Goal: Information Seeking & Learning: Learn about a topic

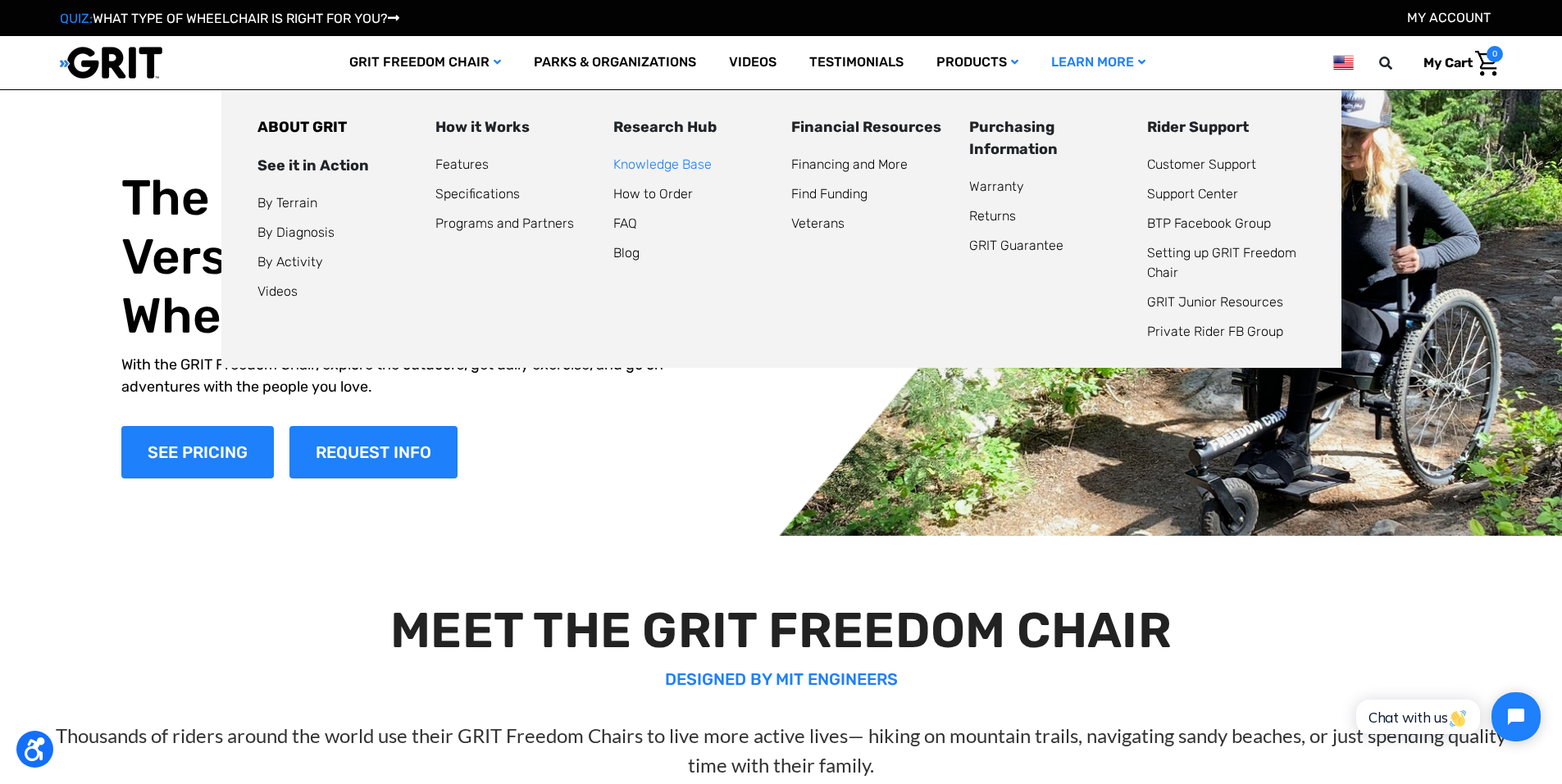
click at [696, 163] on link "Knowledge Base" at bounding box center [662, 165] width 98 height 16
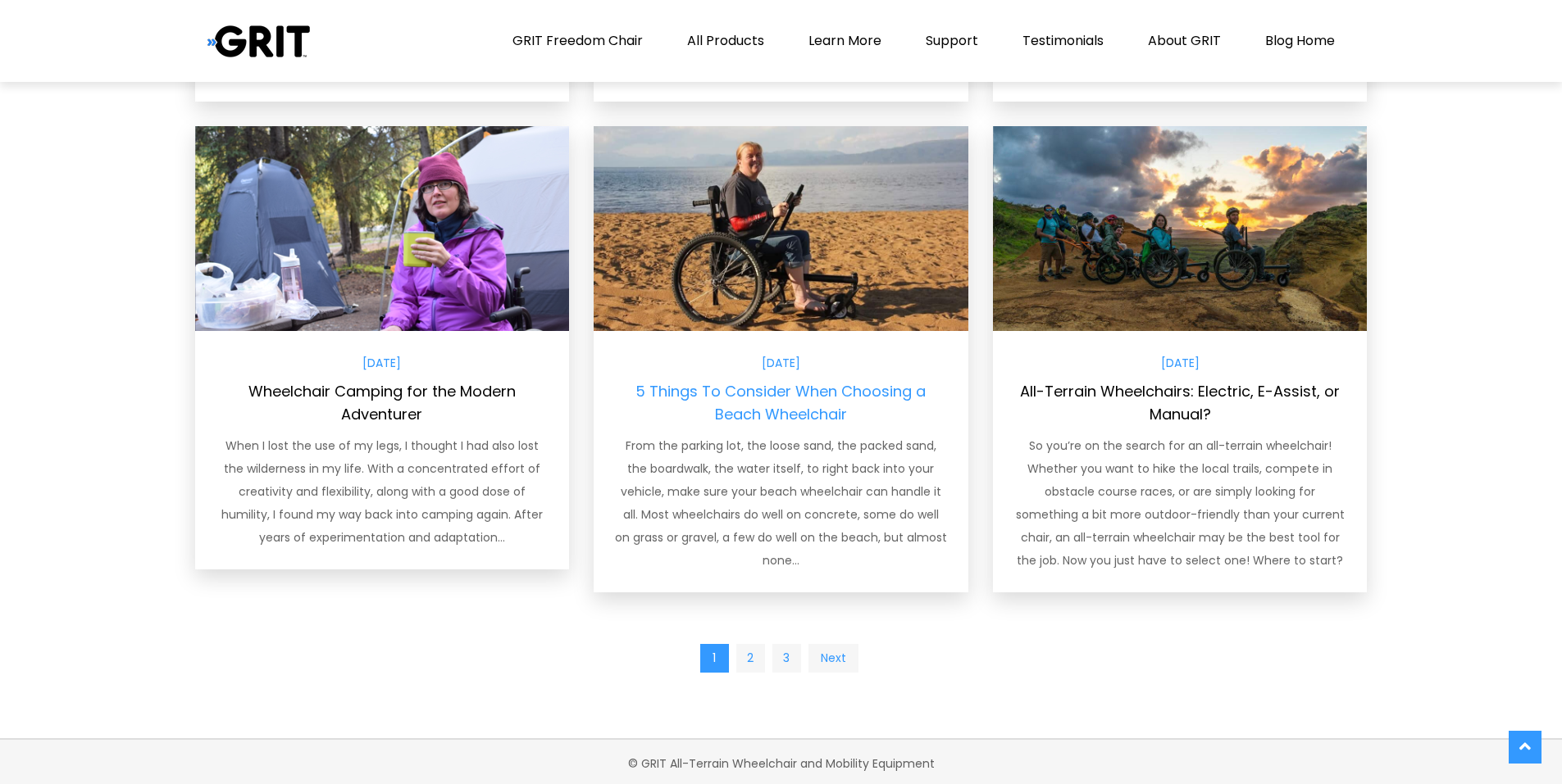
scroll to position [1233, 0]
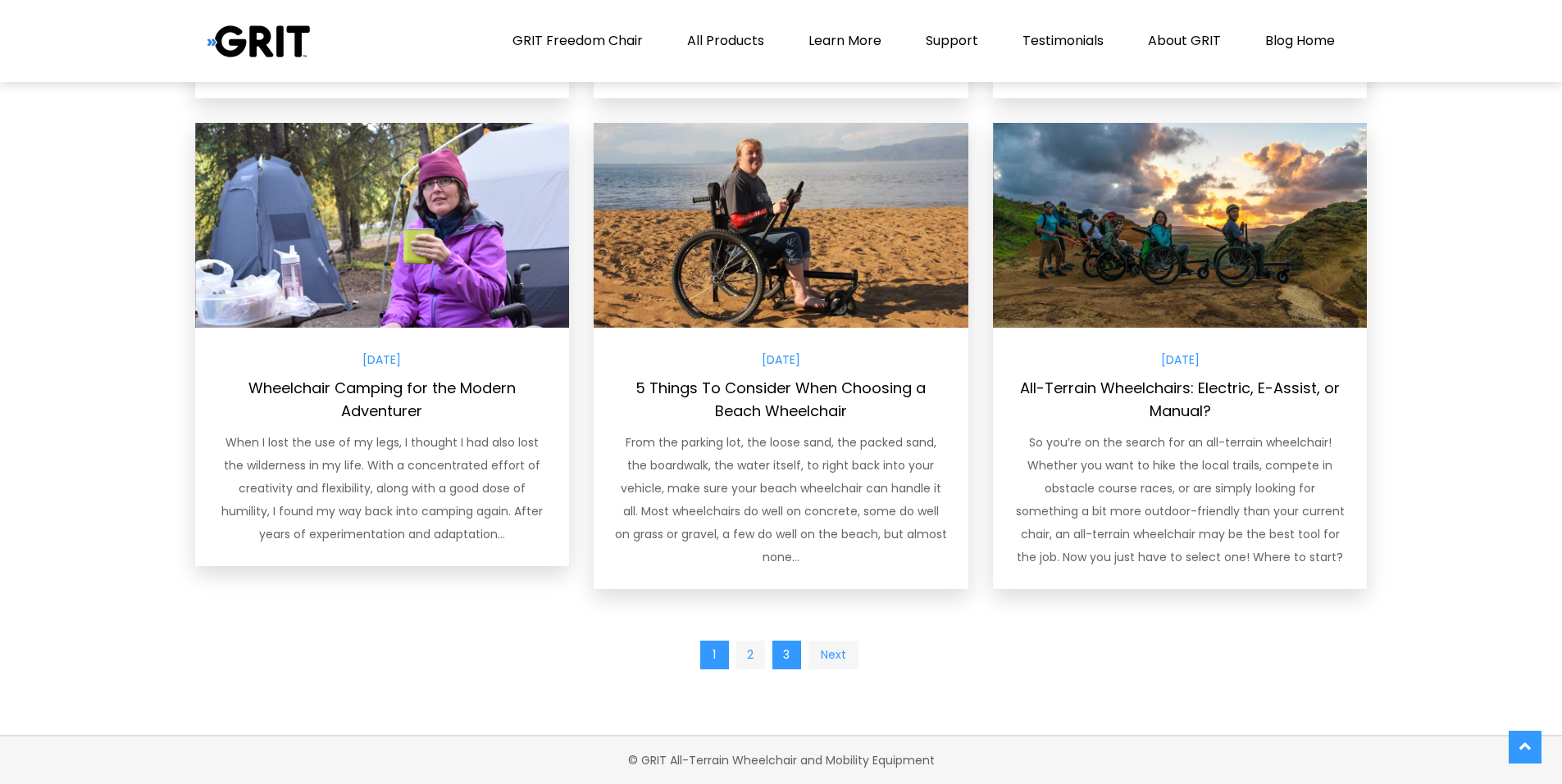
click at [795, 656] on link "3" at bounding box center [786, 655] width 29 height 29
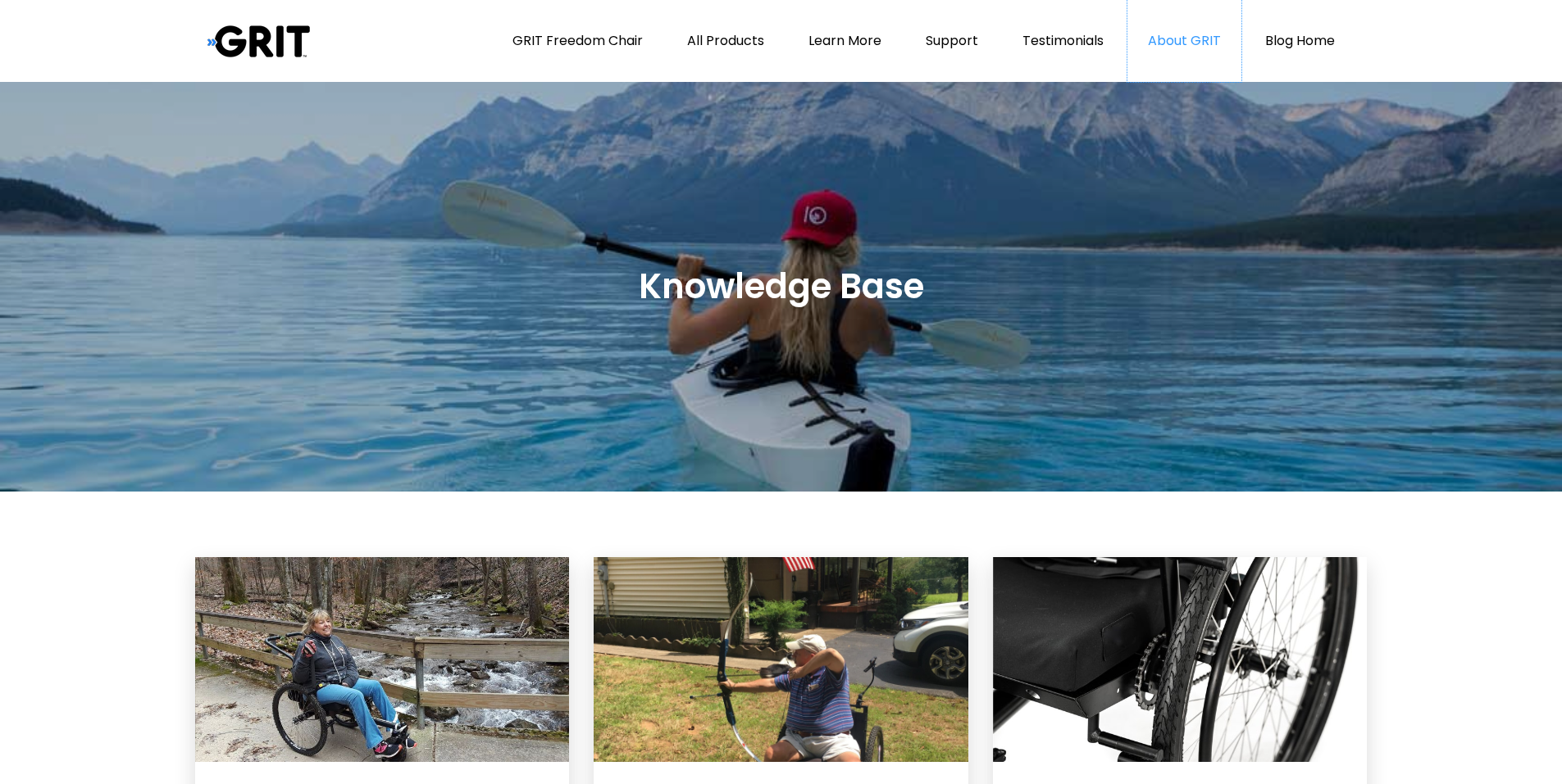
click at [1181, 34] on link "About GRIT" at bounding box center [1185, 41] width 114 height 82
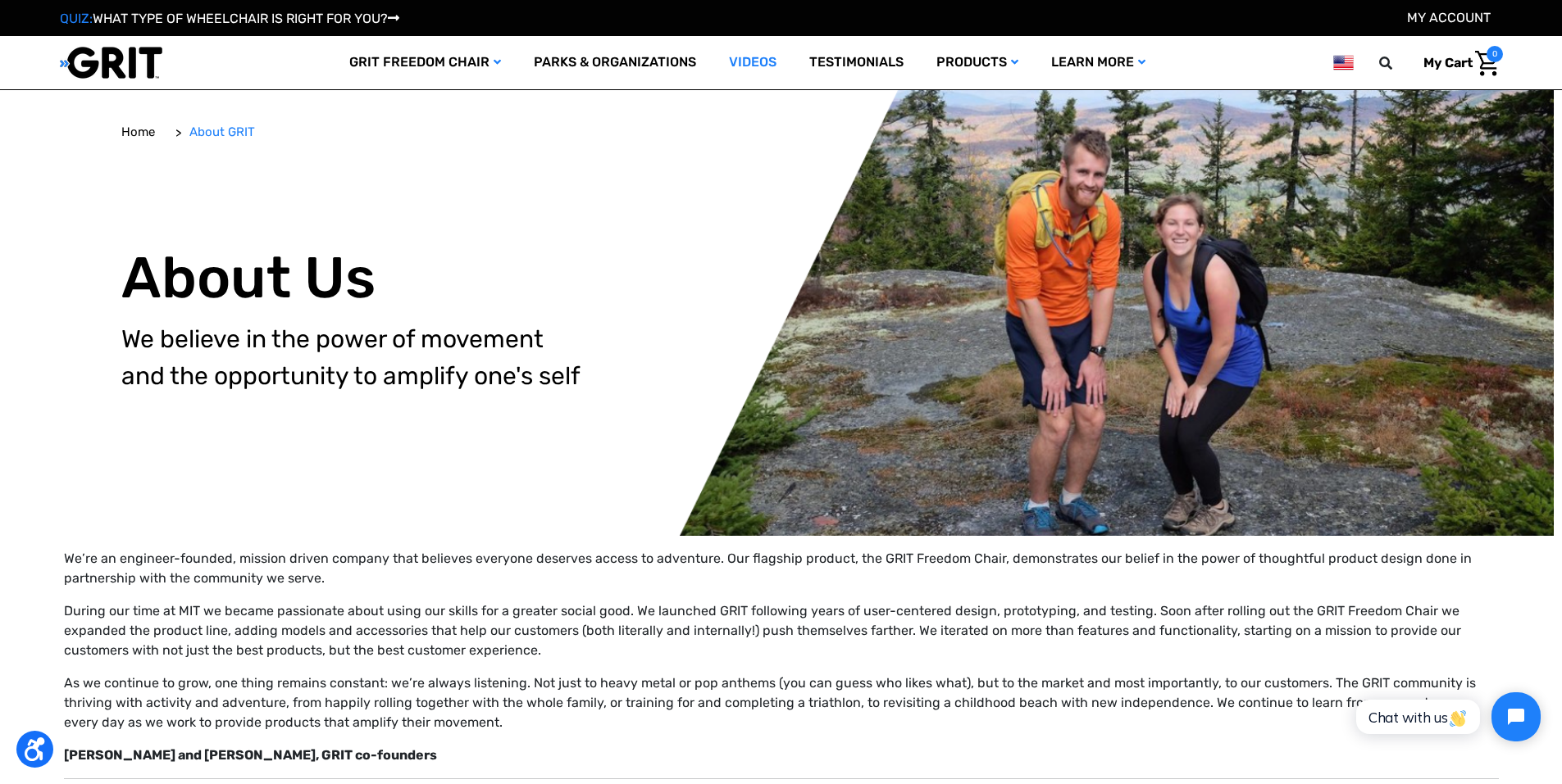
click at [754, 59] on link "Videos" at bounding box center [753, 63] width 80 height 54
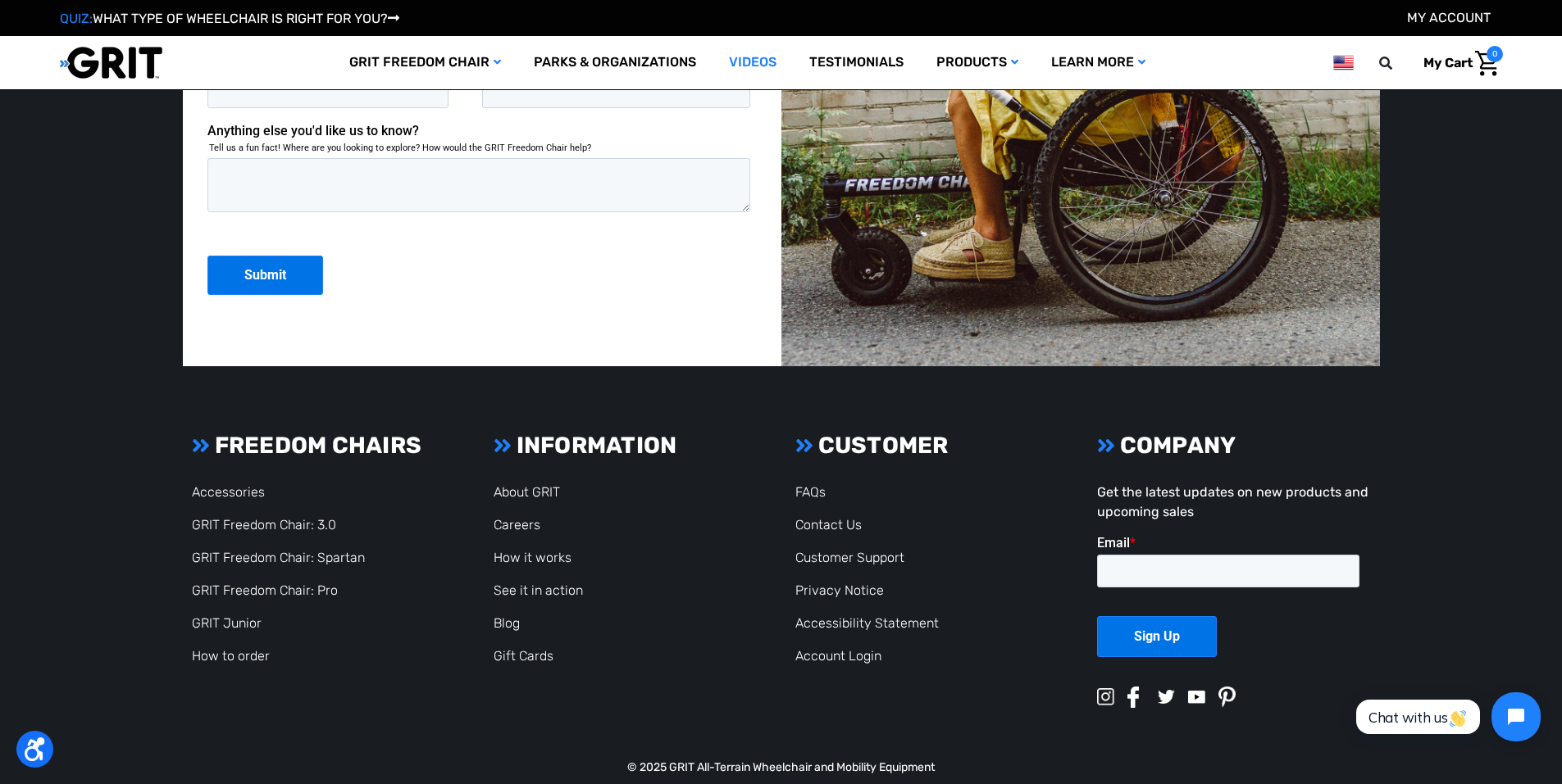
scroll to position [2829, 0]
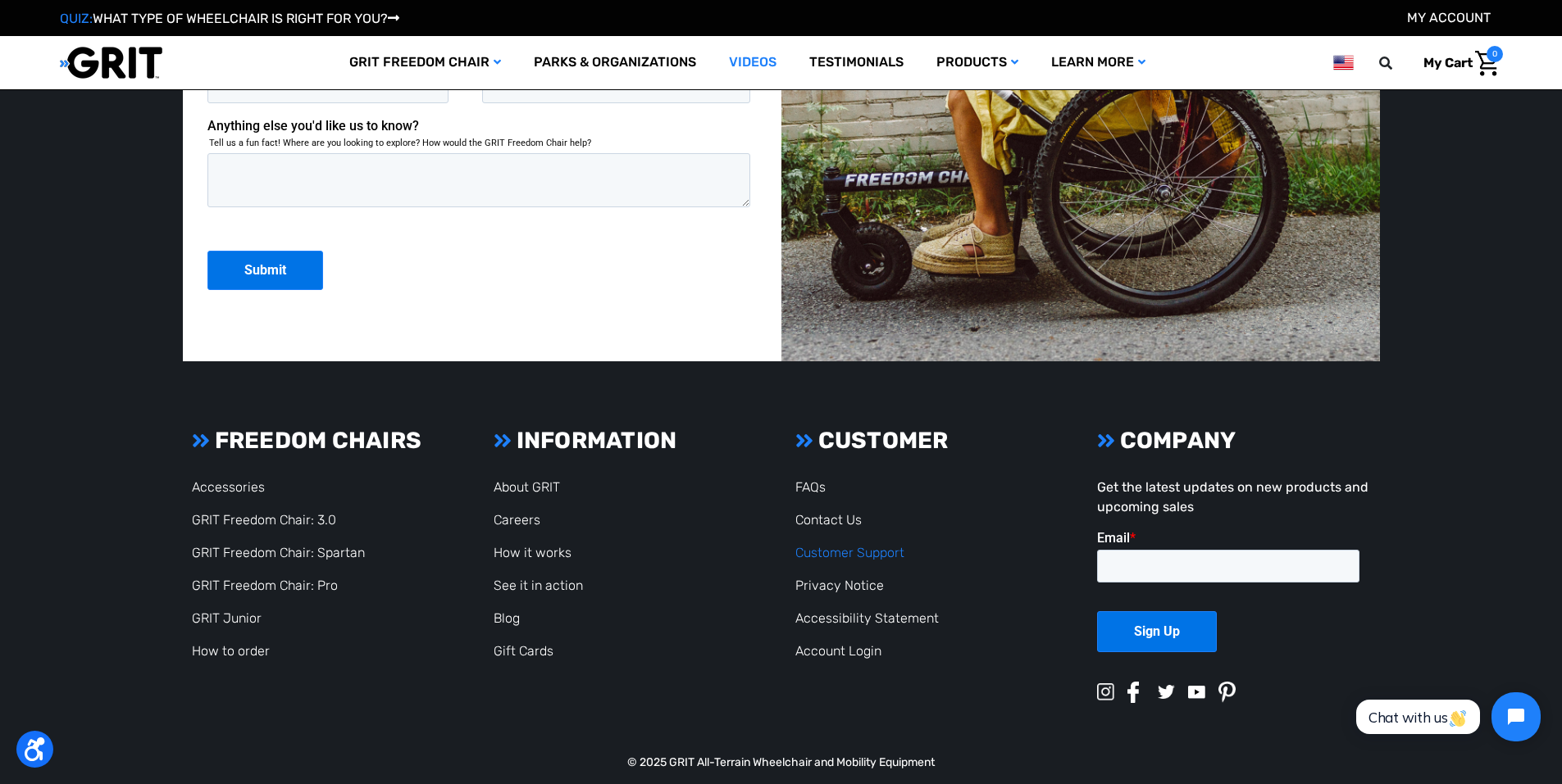
click at [886, 545] on link "Customer Support" at bounding box center [850, 553] width 109 height 16
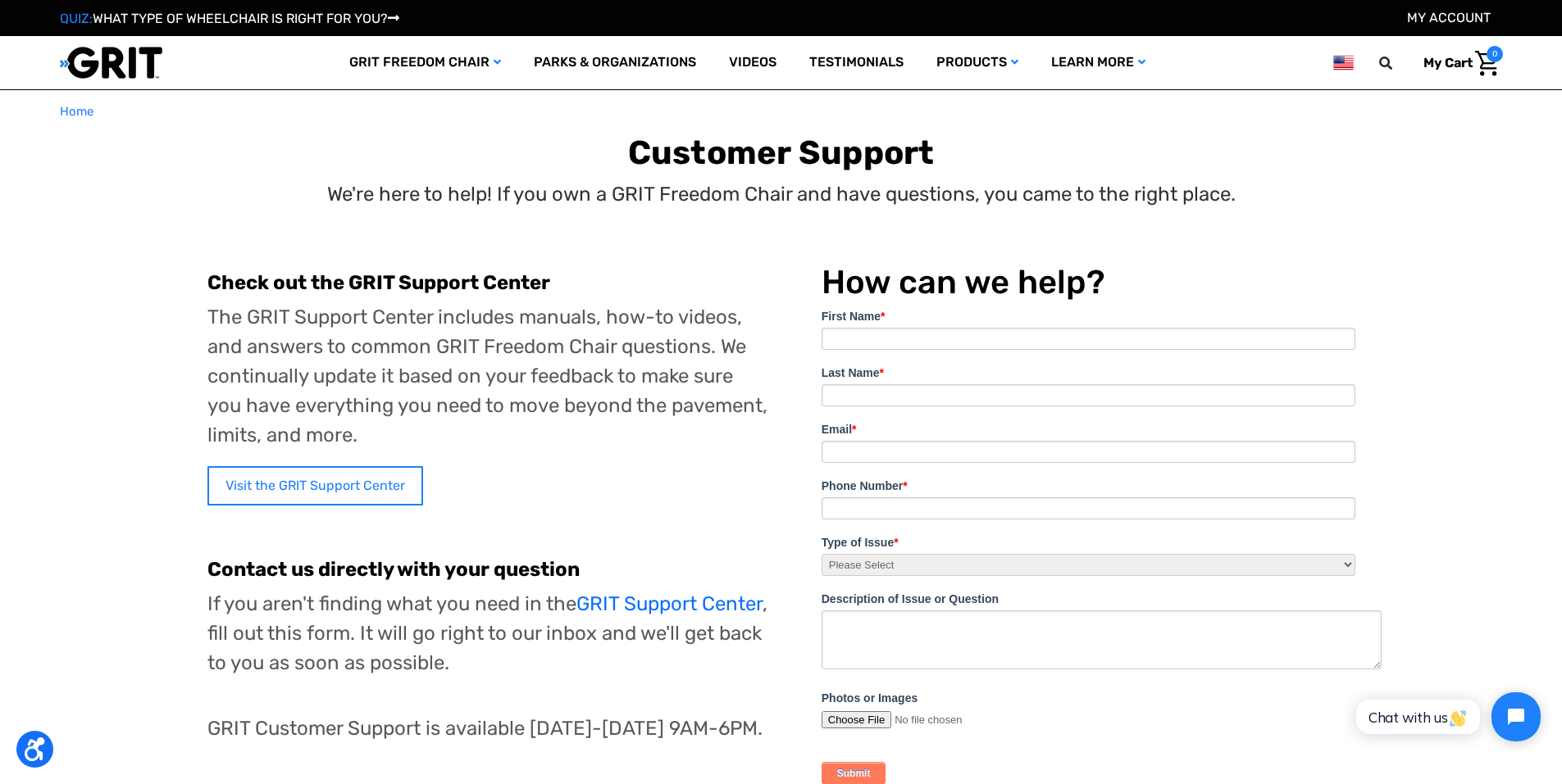
click at [370, 489] on link "Visit the GRIT Support Center" at bounding box center [315, 486] width 215 height 40
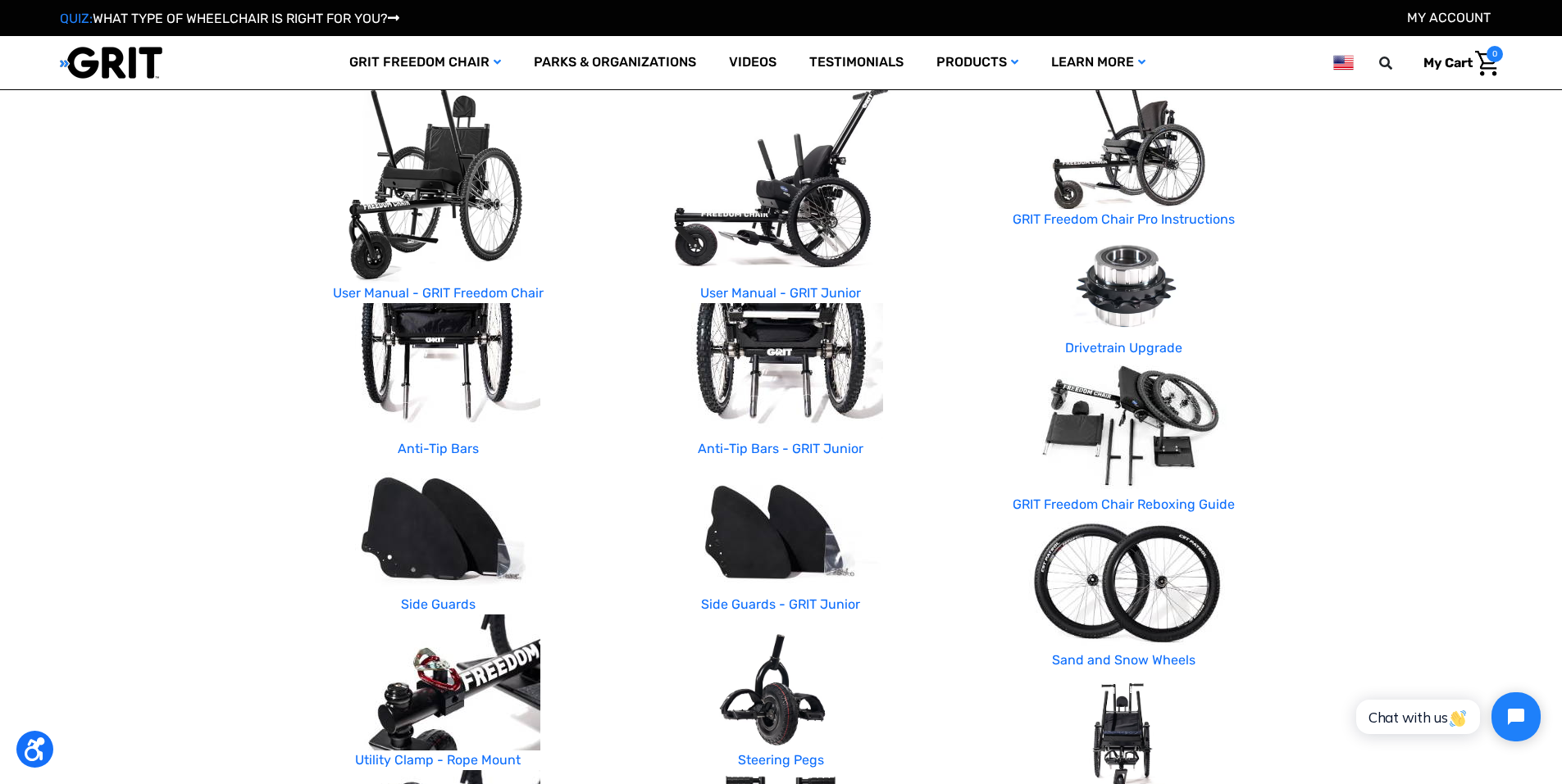
scroll to position [174, 0]
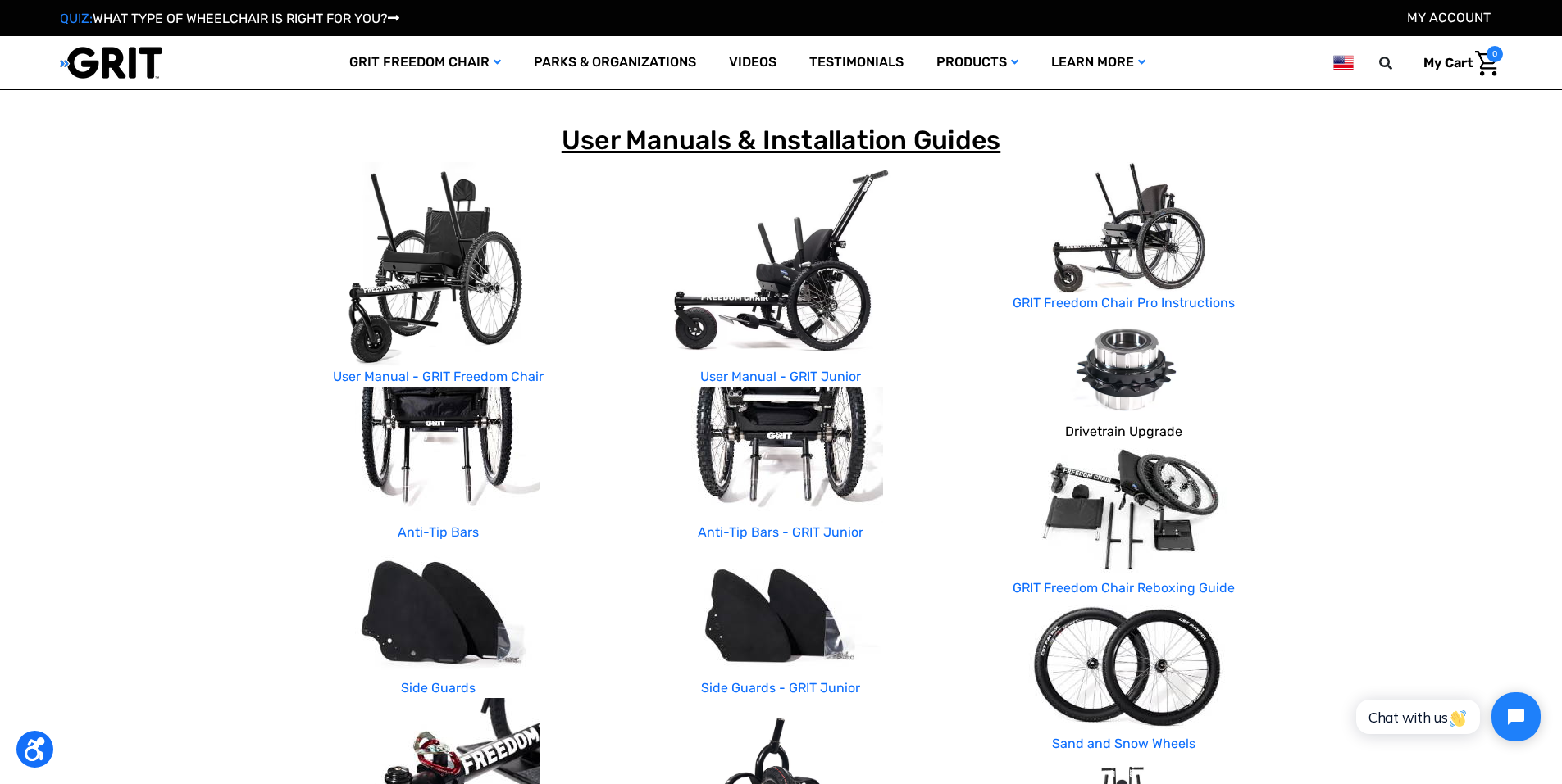
click at [1142, 431] on link "Drivetrain Upgrade" at bounding box center [1124, 432] width 117 height 16
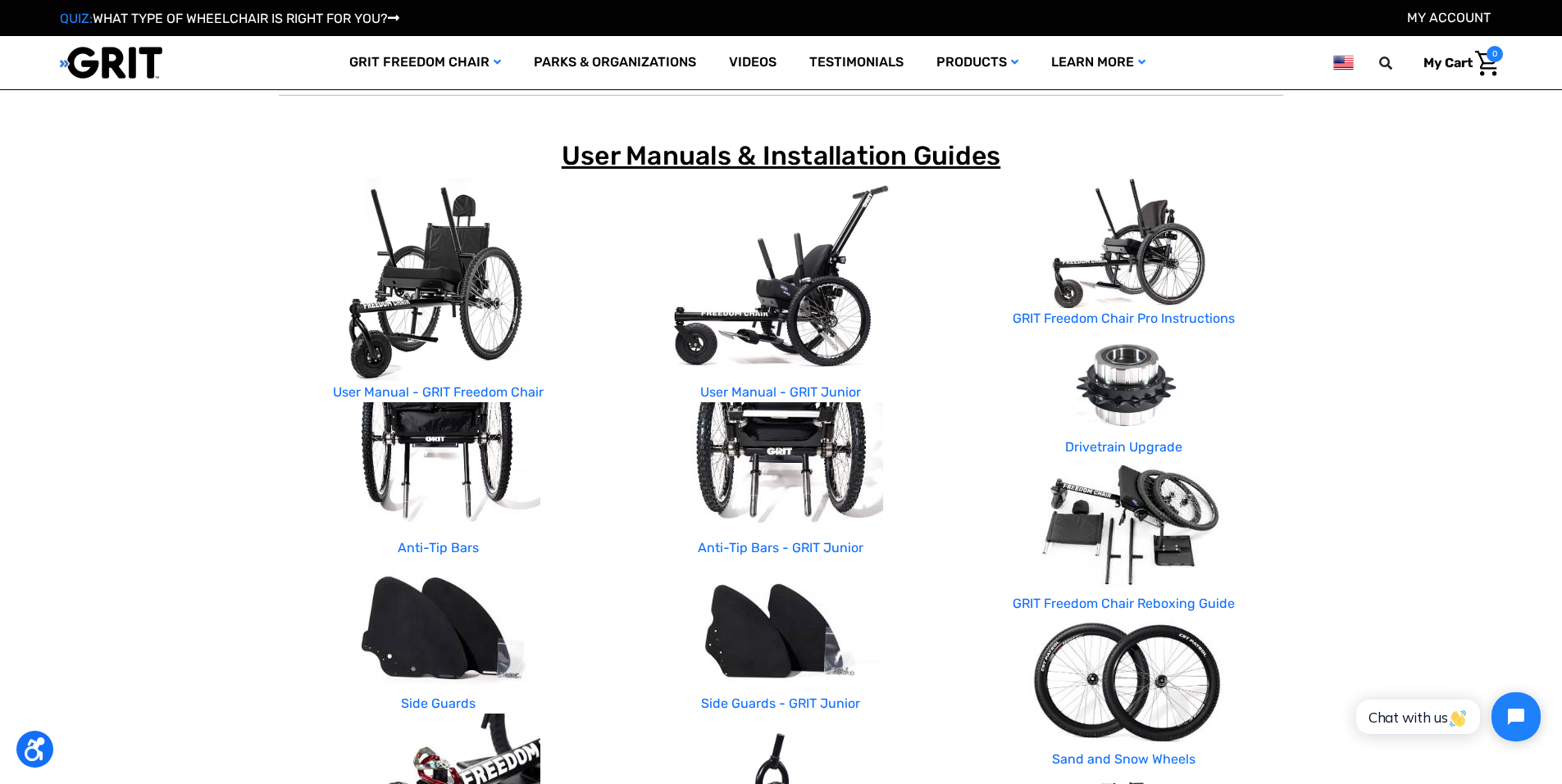
scroll to position [164, 0]
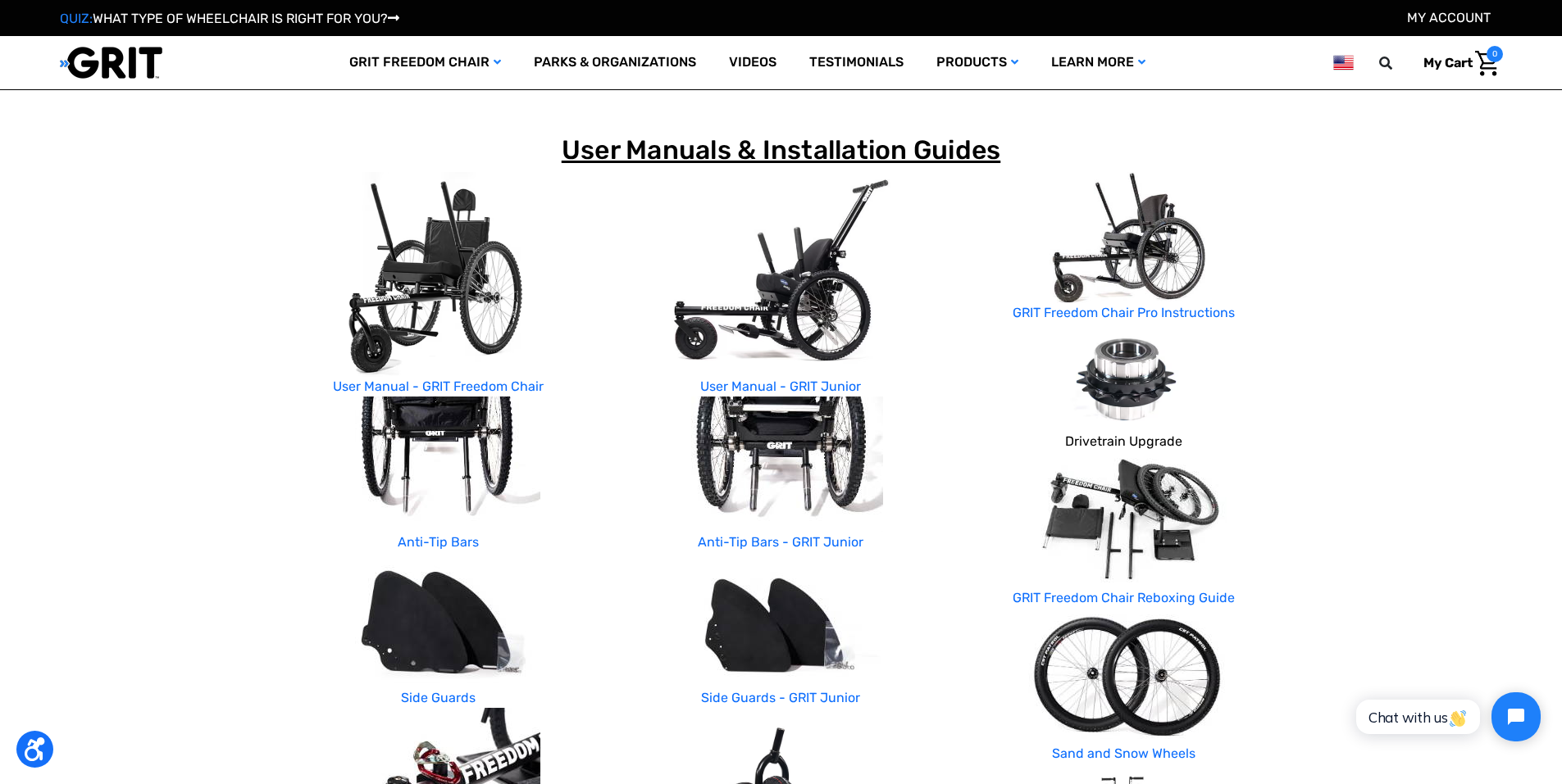
click at [1129, 440] on link "Drivetrain Upgrade" at bounding box center [1124, 442] width 117 height 16
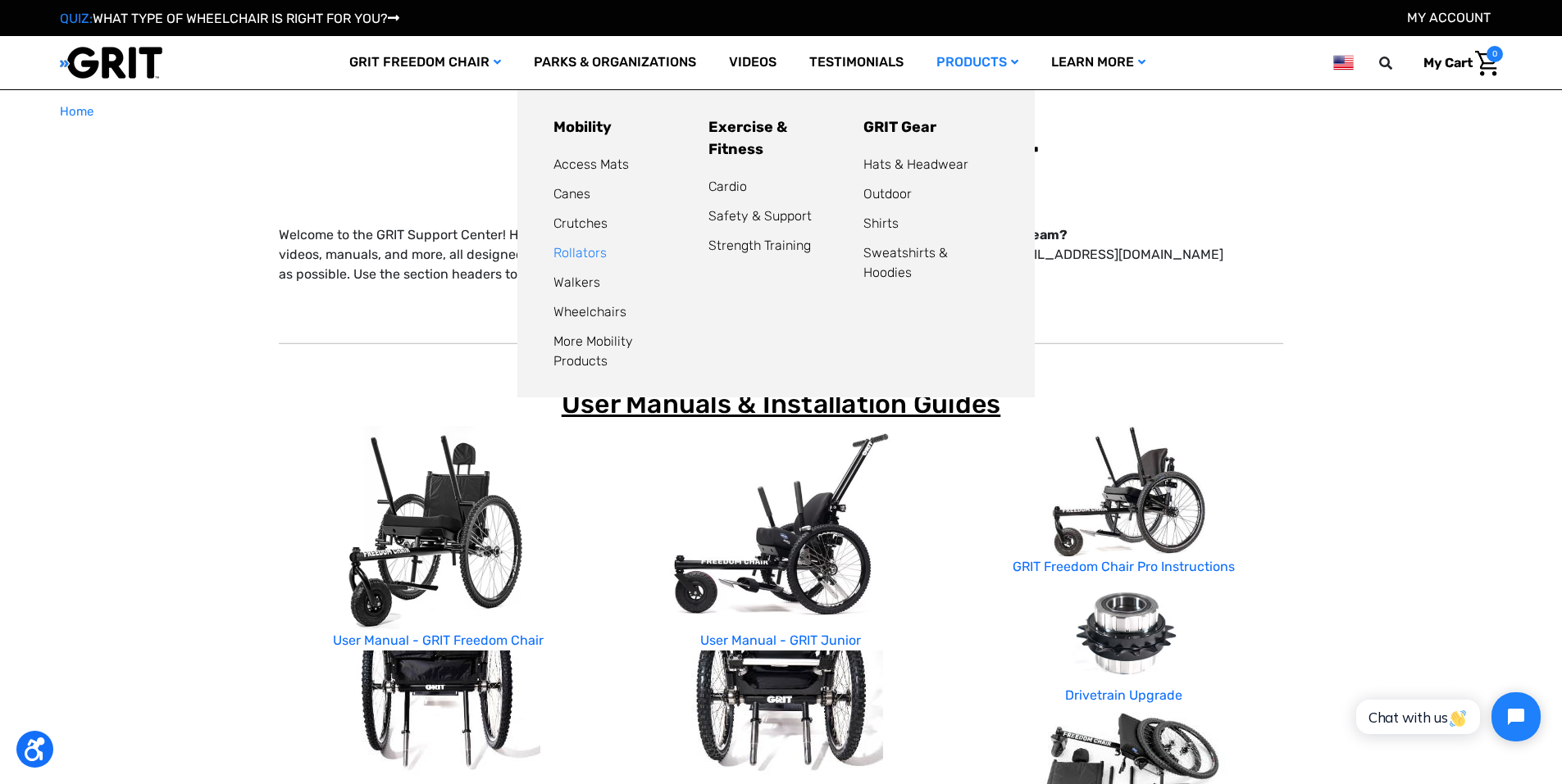
click at [586, 252] on link "Rollators" at bounding box center [580, 253] width 54 height 16
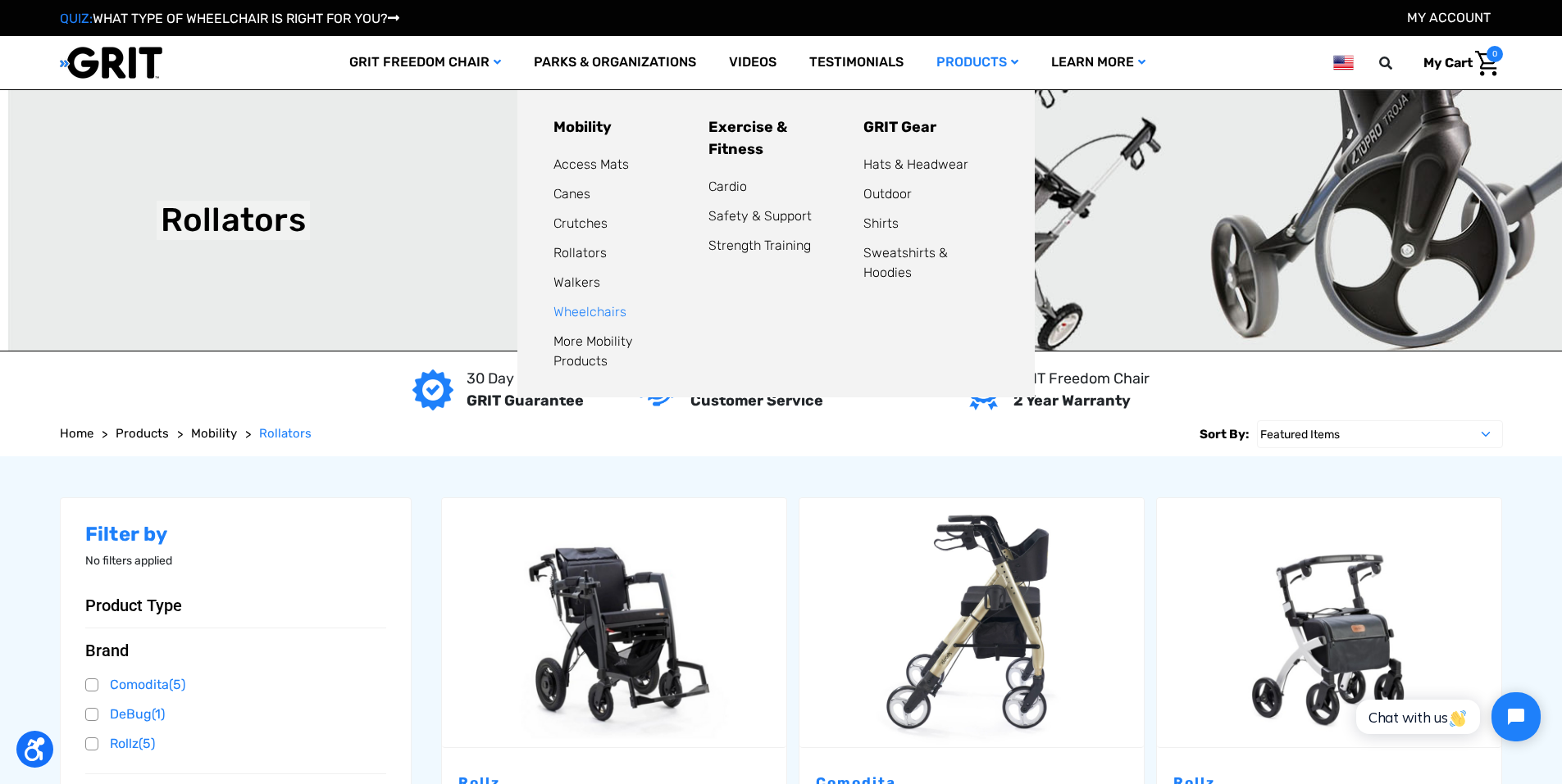
click at [582, 313] on link "Wheelchairs" at bounding box center [589, 312] width 72 height 16
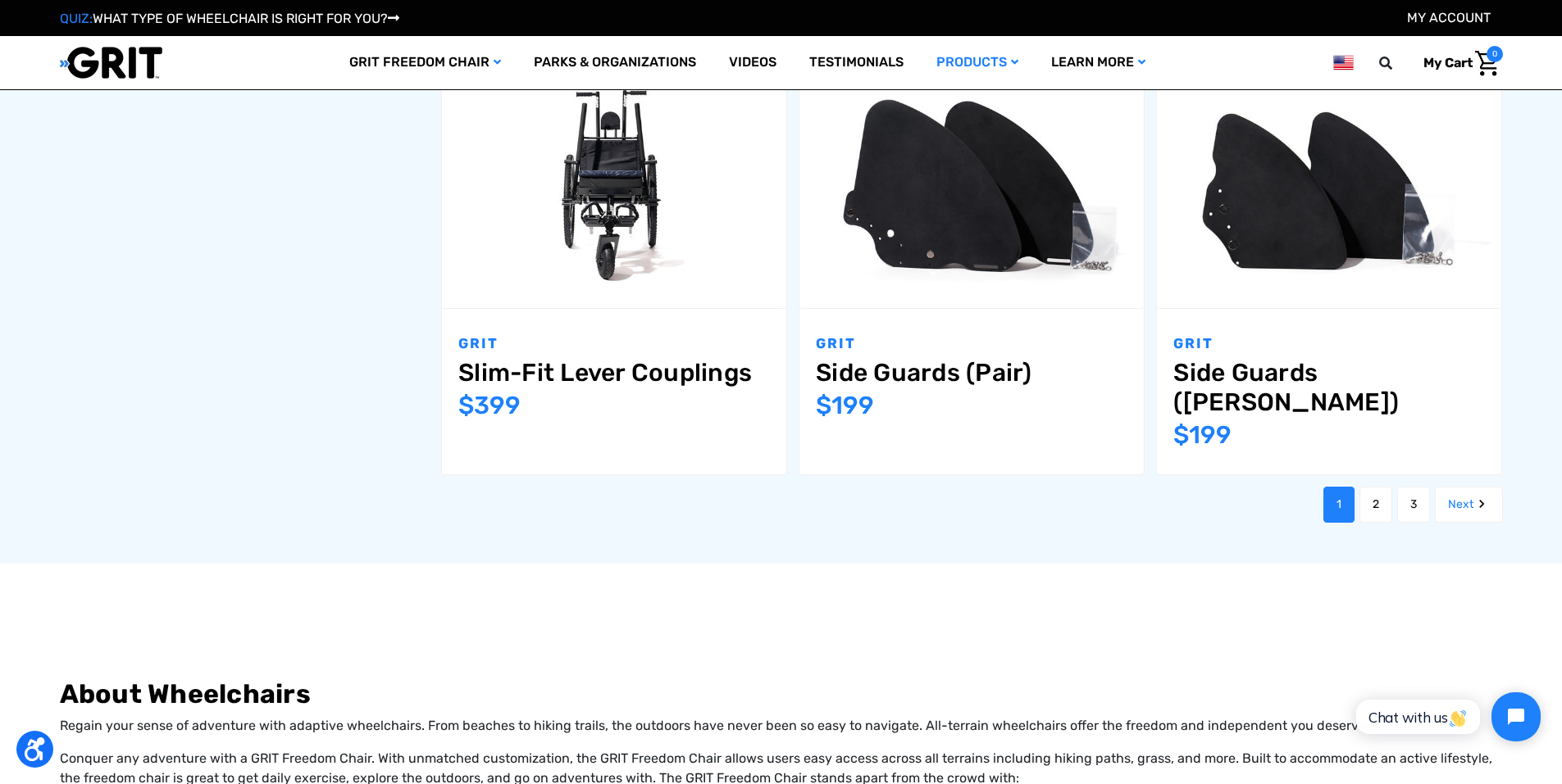
scroll to position [2213, 0]
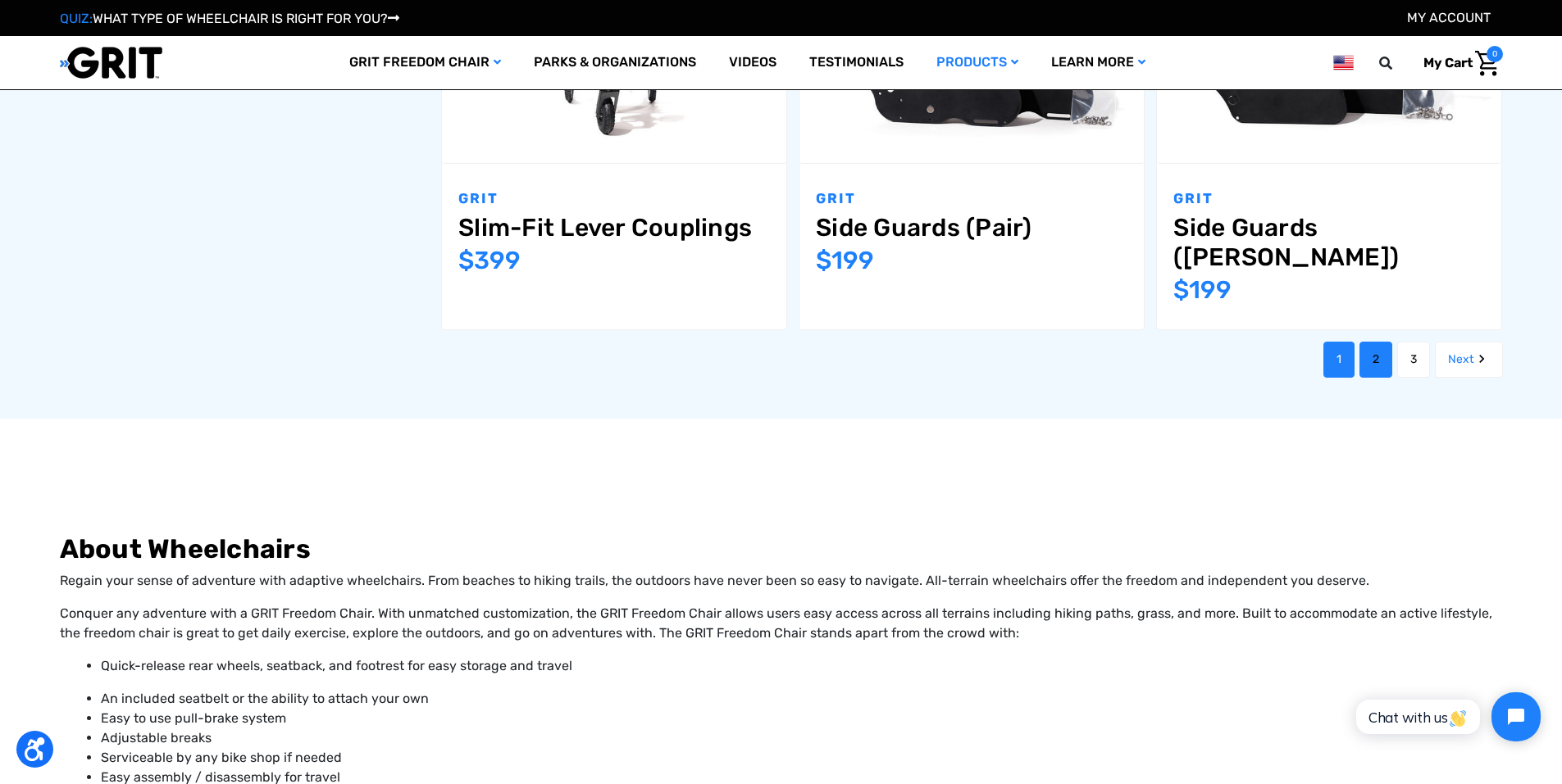
click at [1360, 341] on link "2" at bounding box center [1375, 359] width 33 height 36
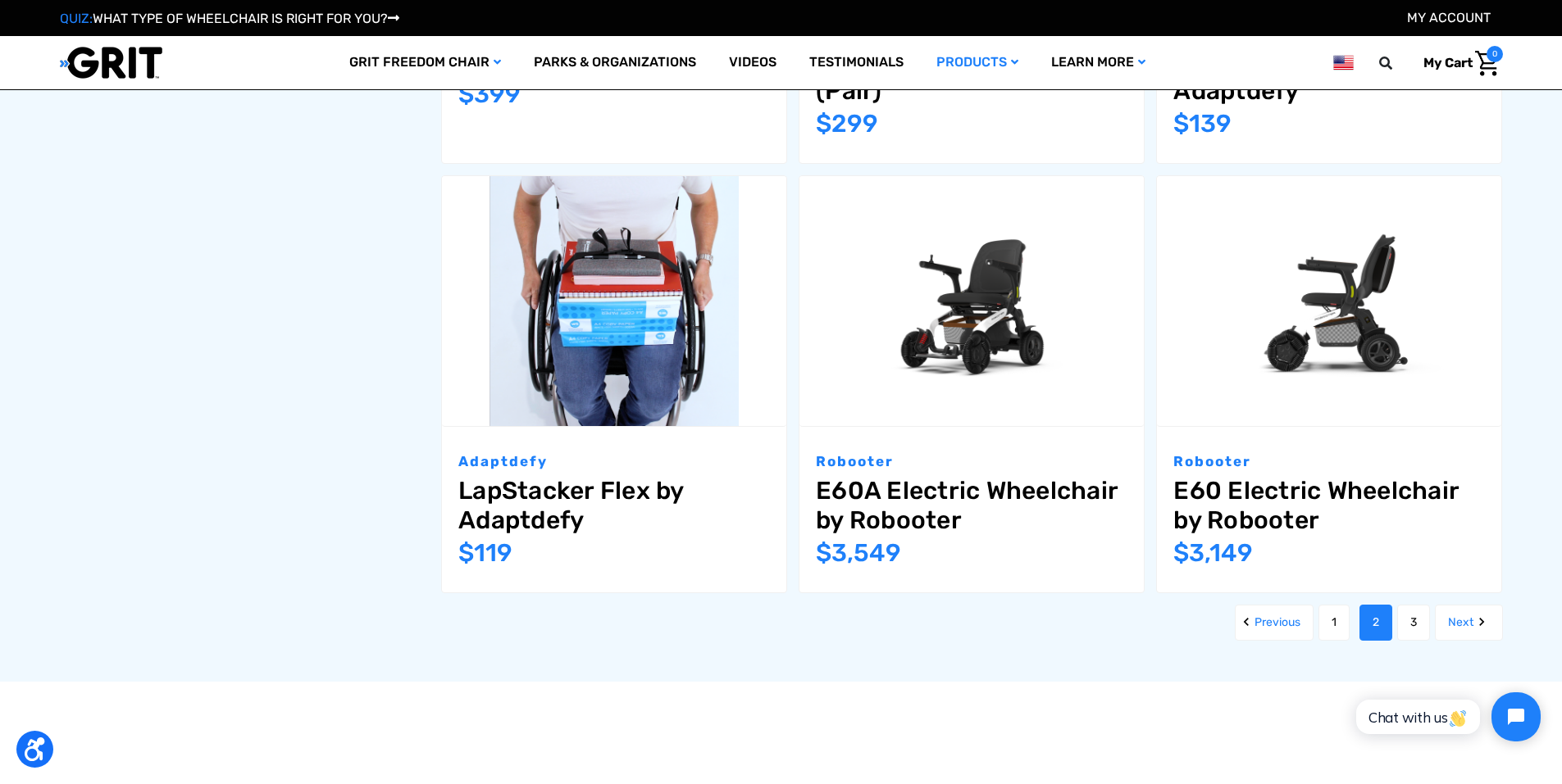
scroll to position [1885, 0]
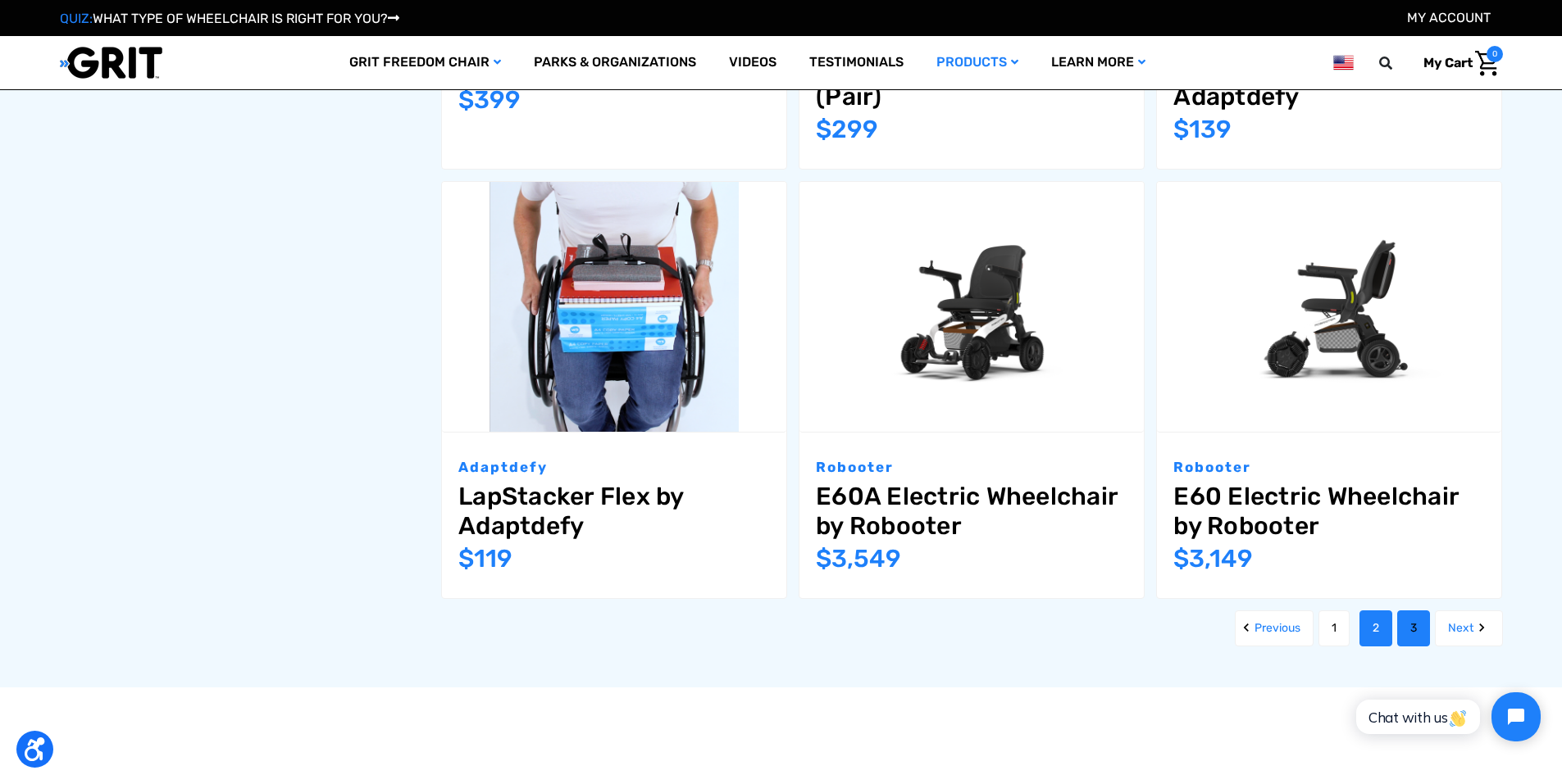
click at [1416, 610] on link "3" at bounding box center [1413, 628] width 33 height 36
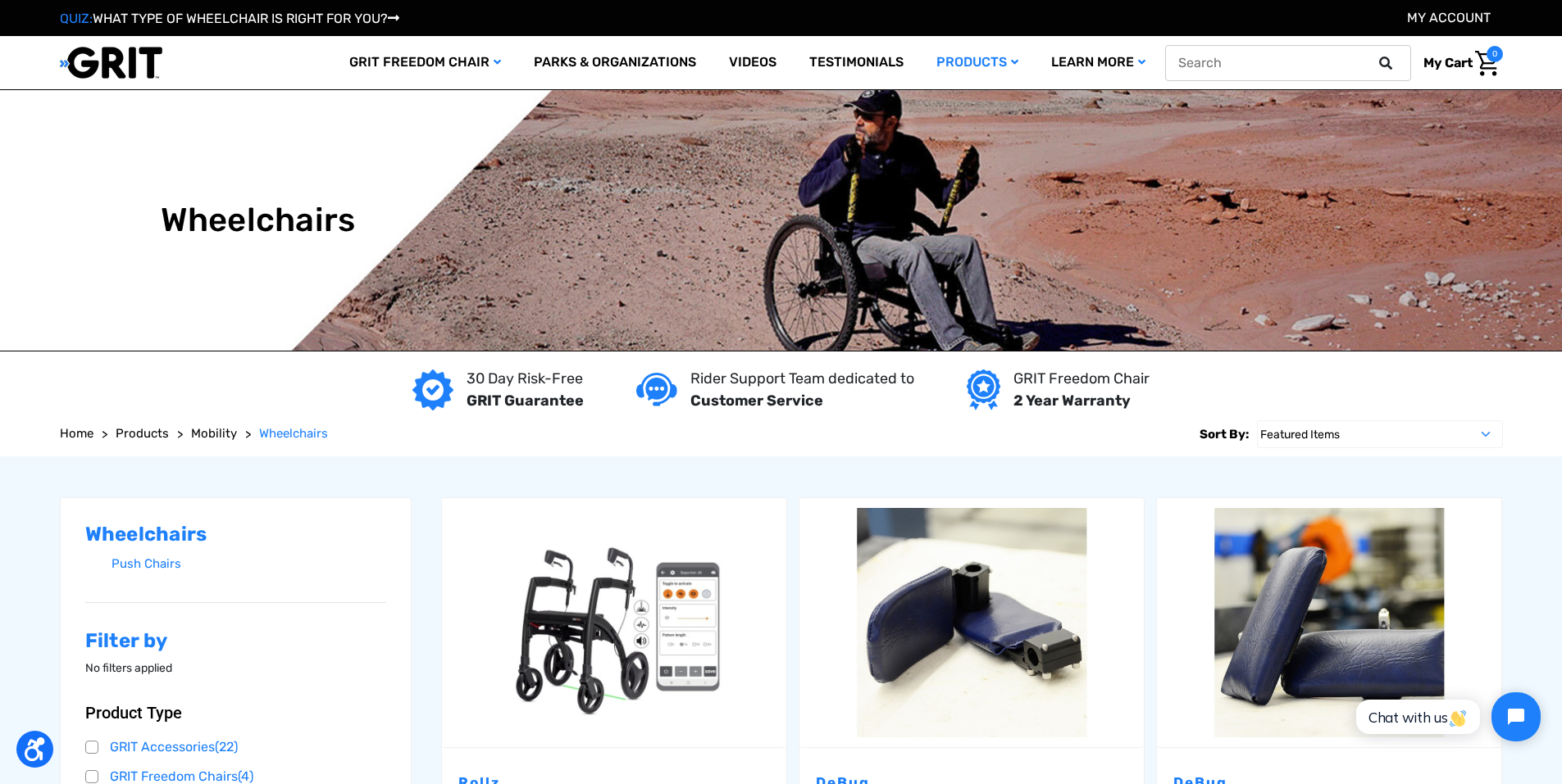
click at [1382, 58] on icon at bounding box center [1385, 63] width 13 height 13
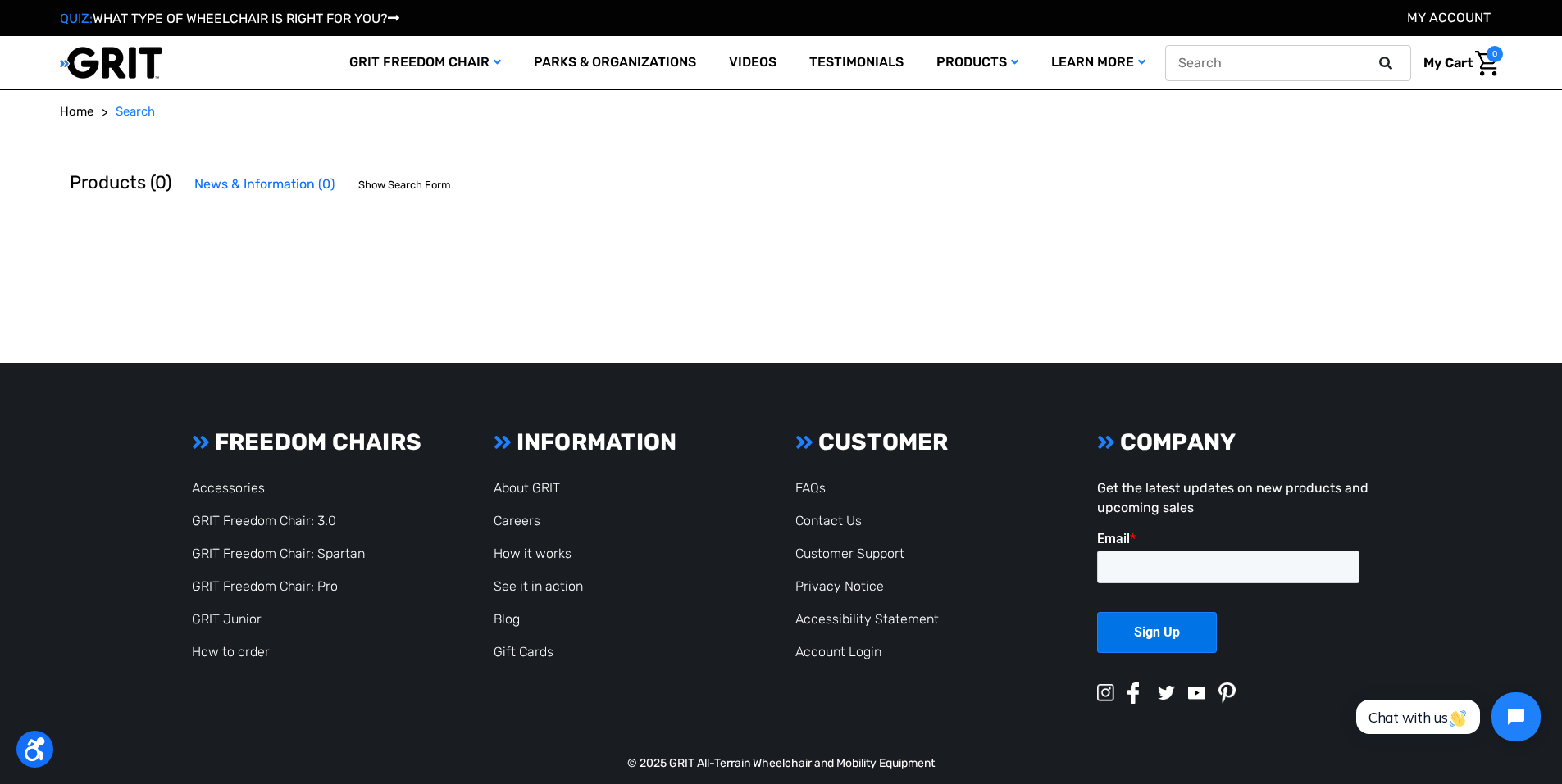
click at [1295, 62] on input "text" at bounding box center [1289, 63] width 246 height 36
type input "rivetrain"
click at [1374, 56] on button at bounding box center [1390, 63] width 33 height 15
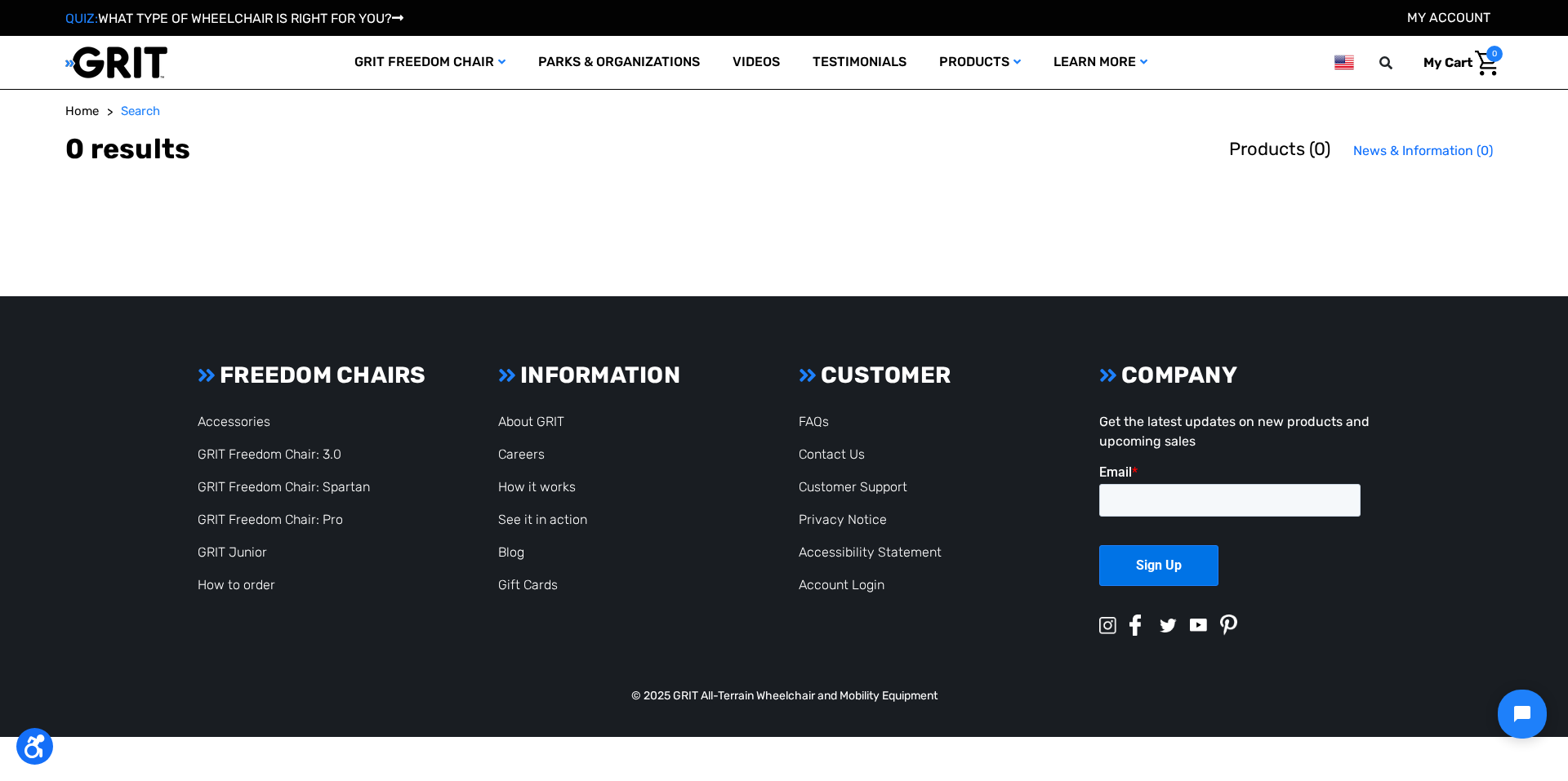
click at [1380, 71] on nav "My Cart 0" at bounding box center [1441, 62] width 123 height 35
click at [1383, 65] on icon at bounding box center [1385, 62] width 13 height 13
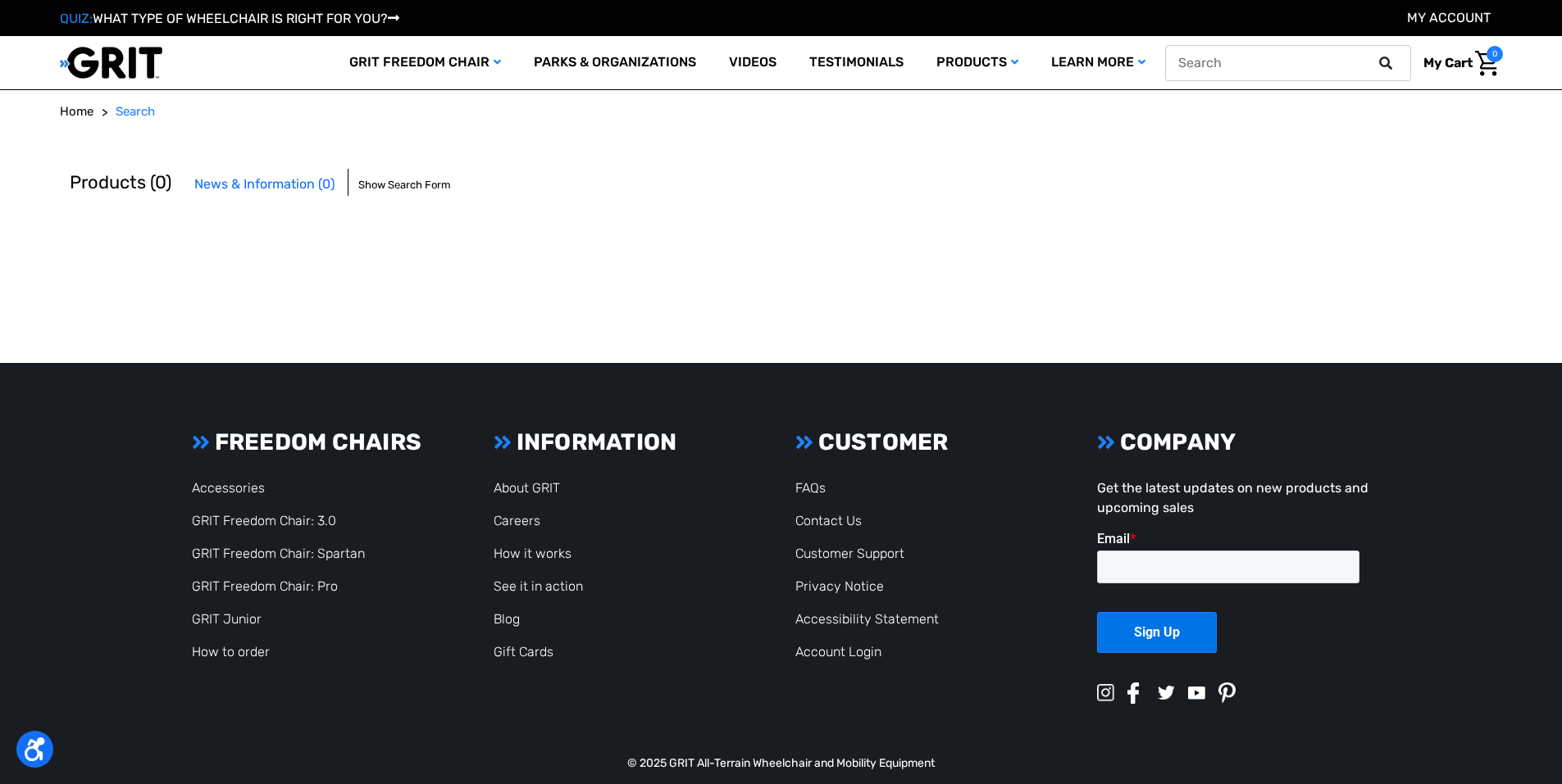
click at [1285, 65] on input "text" at bounding box center [1289, 63] width 246 height 36
type input "drivetrain"
click at [1374, 56] on button at bounding box center [1390, 63] width 33 height 15
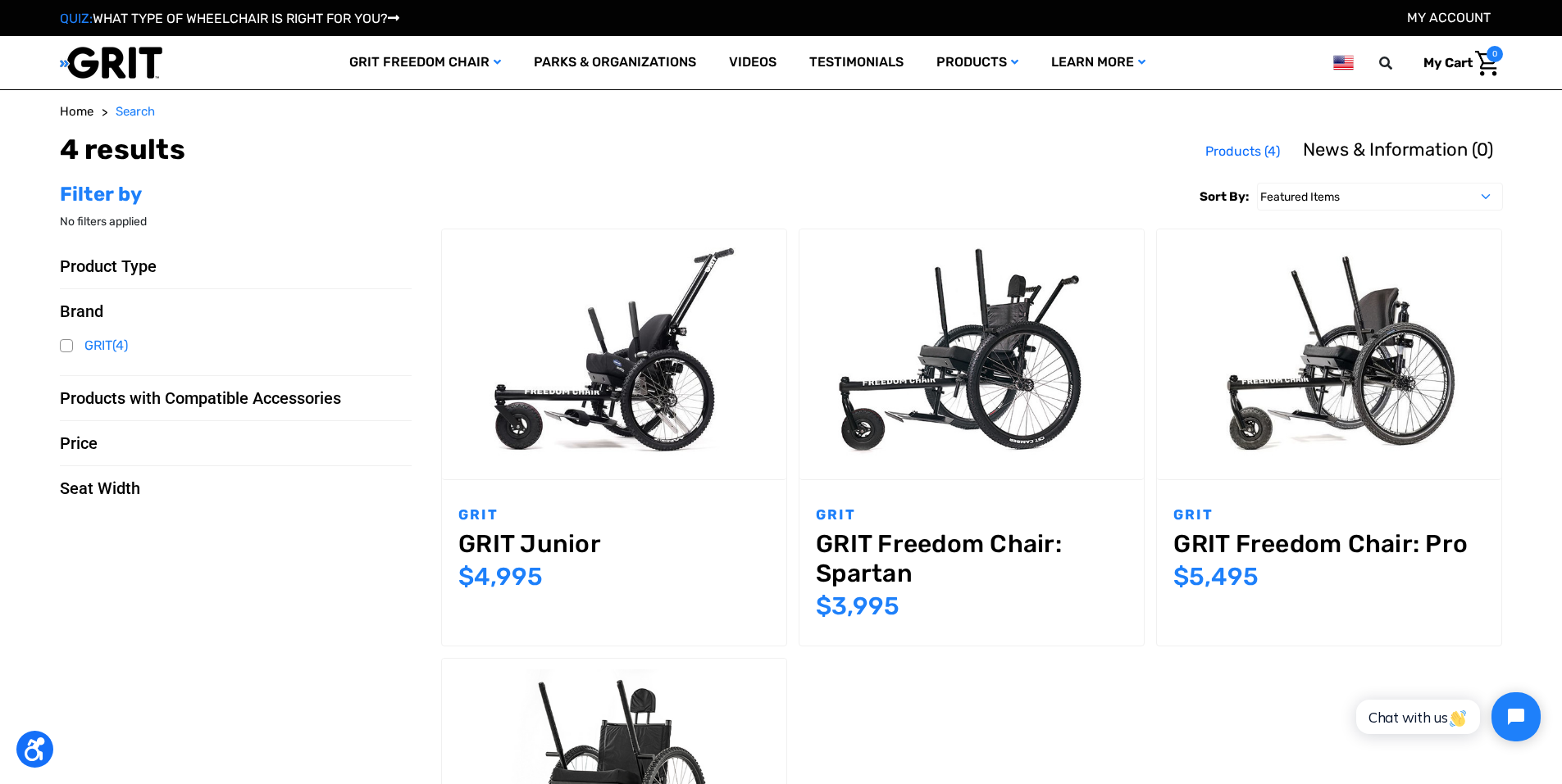
click at [251, 393] on span "Products with Compatible Accessories" at bounding box center [200, 398] width 281 height 20
click at [957, 309] on img "GRIT Freedom Chair: Spartan,$3,995.00\a" at bounding box center [971, 353] width 345 height 229
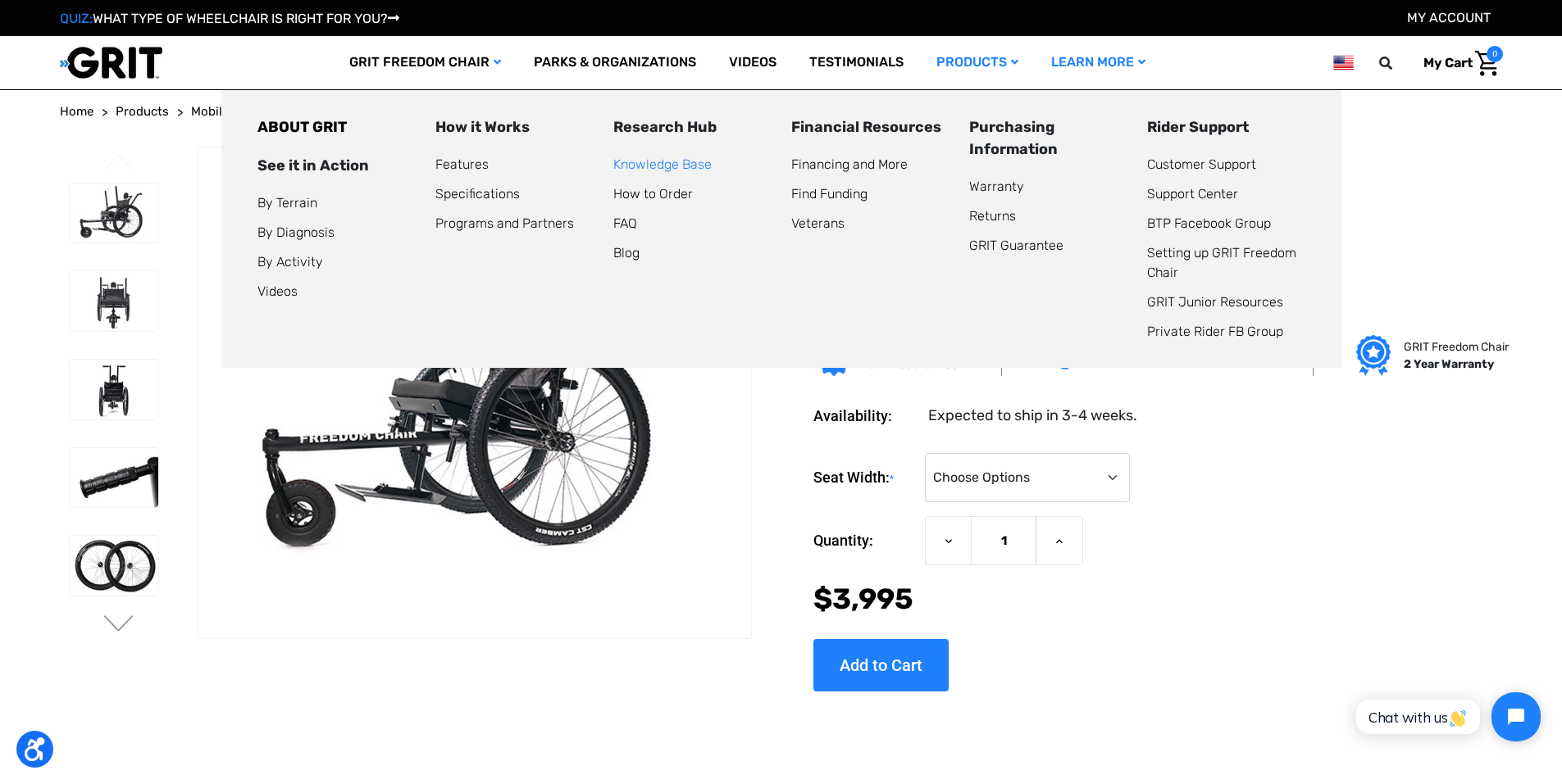
click at [653, 164] on link "Knowledge Base" at bounding box center [662, 165] width 98 height 16
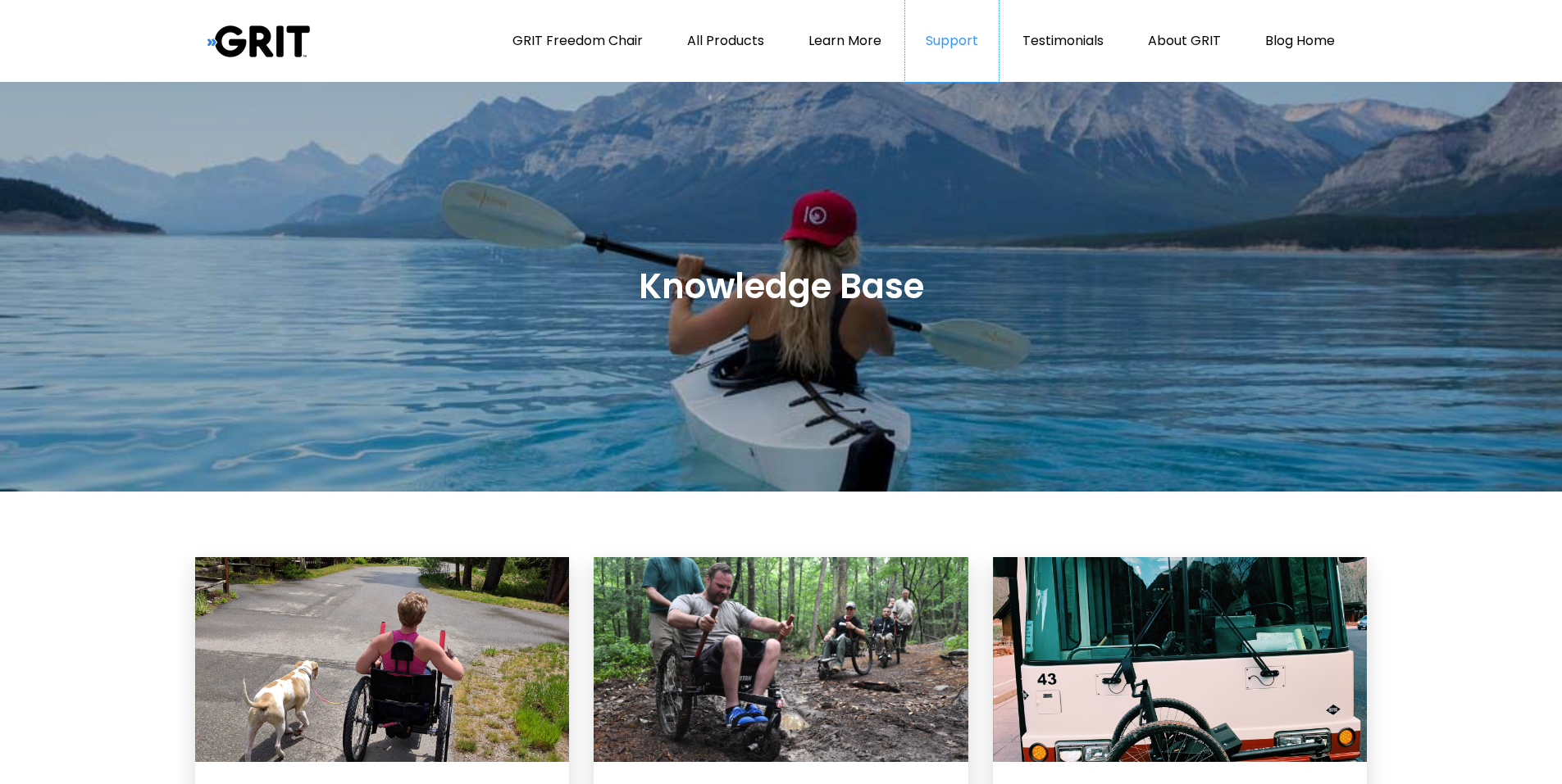
click at [935, 44] on link "Support" at bounding box center [952, 41] width 93 height 82
